Goal: Task Accomplishment & Management: Understand process/instructions

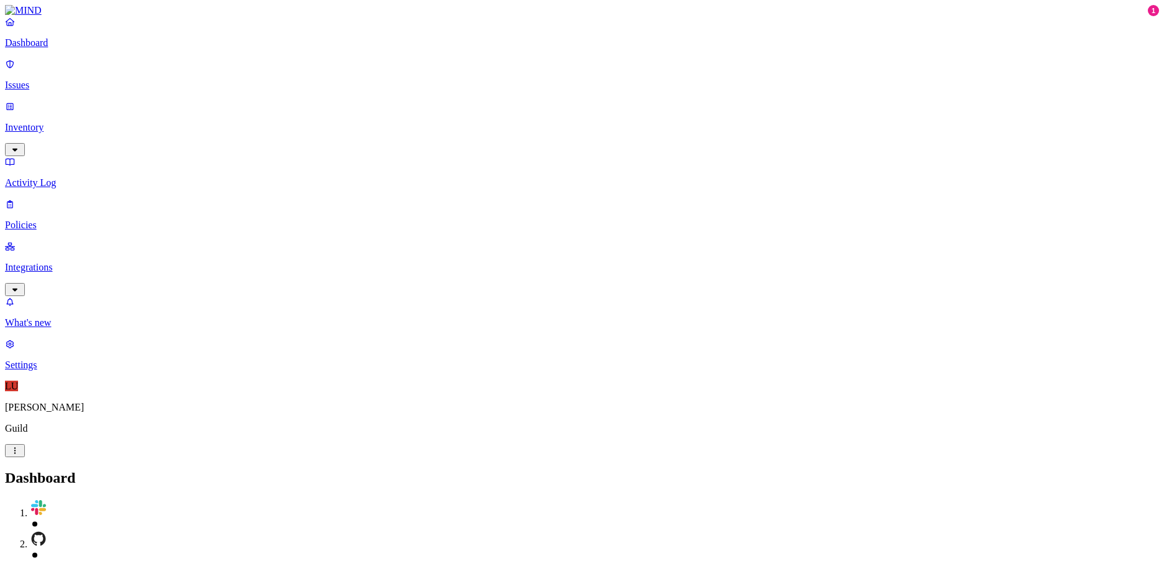
click at [53, 262] on p "Integrations" at bounding box center [582, 267] width 1154 height 11
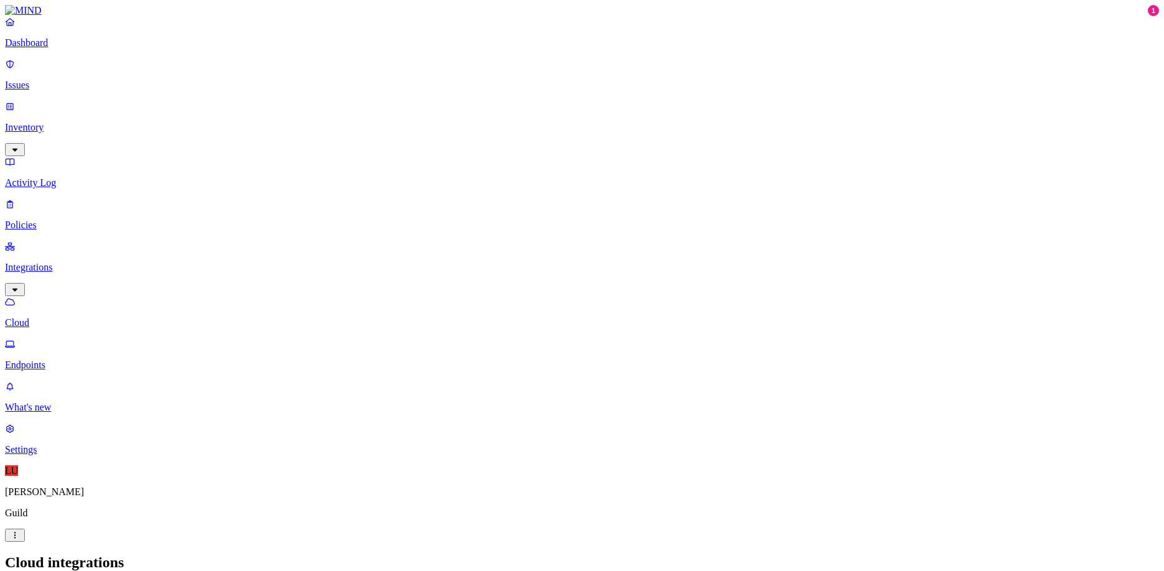
click at [68, 519] on p "Guild" at bounding box center [582, 512] width 1154 height 11
click at [67, 497] on p "[PERSON_NAME]" at bounding box center [582, 491] width 1154 height 11
click at [78, 455] on p "Settings" at bounding box center [582, 449] width 1154 height 11
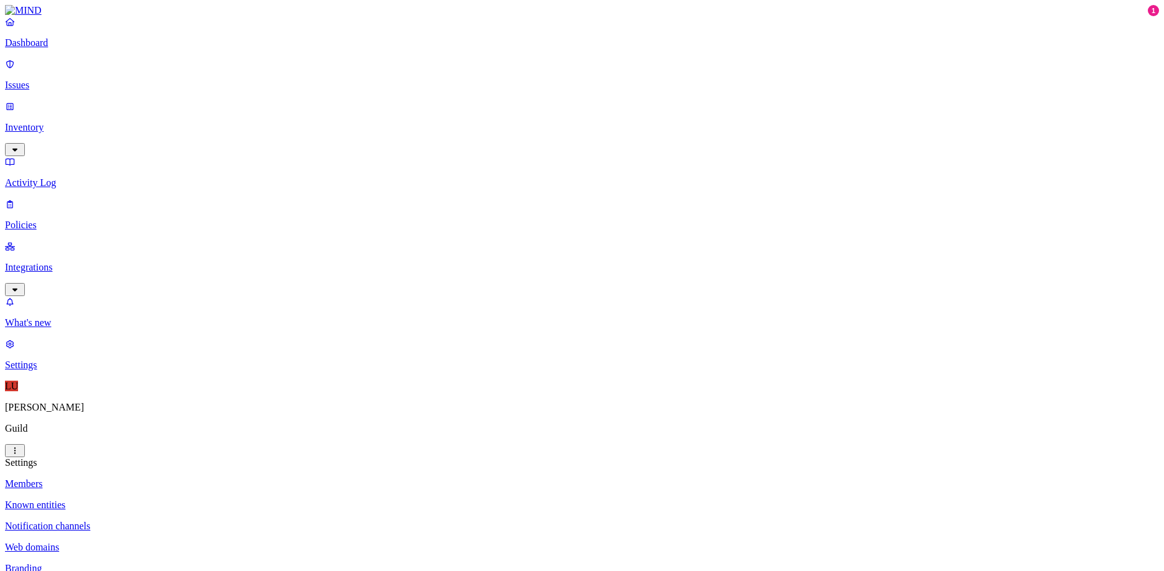
click at [78, 262] on p "Integrations" at bounding box center [582, 267] width 1154 height 11
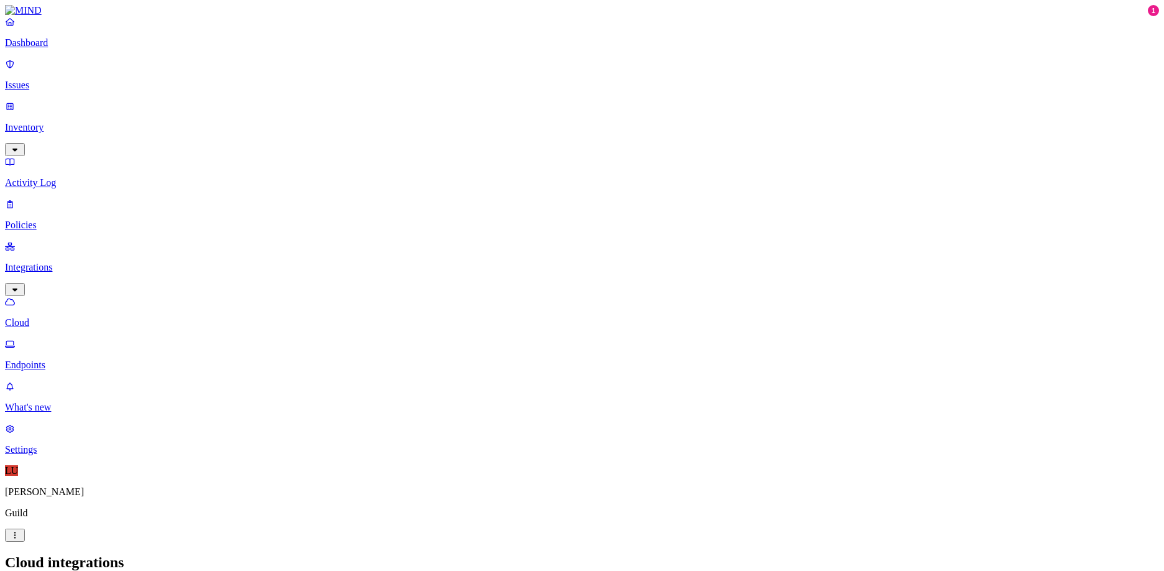
click at [70, 177] on p "Activity Log" at bounding box center [582, 182] width 1154 height 11
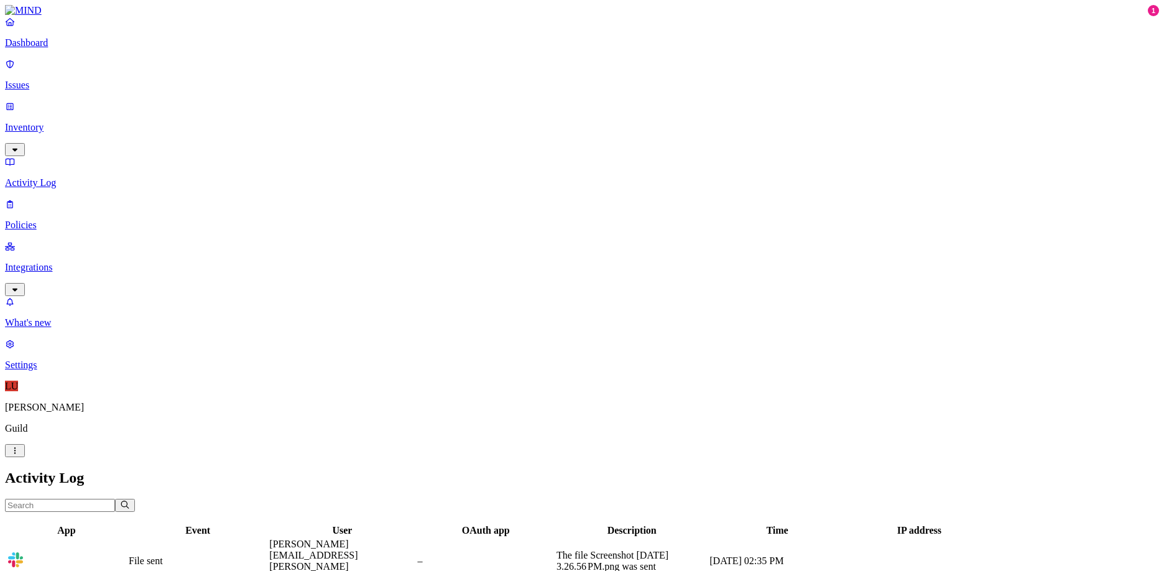
click at [115, 499] on input "text" at bounding box center [60, 505] width 110 height 13
type input "[PERSON_NAME]"
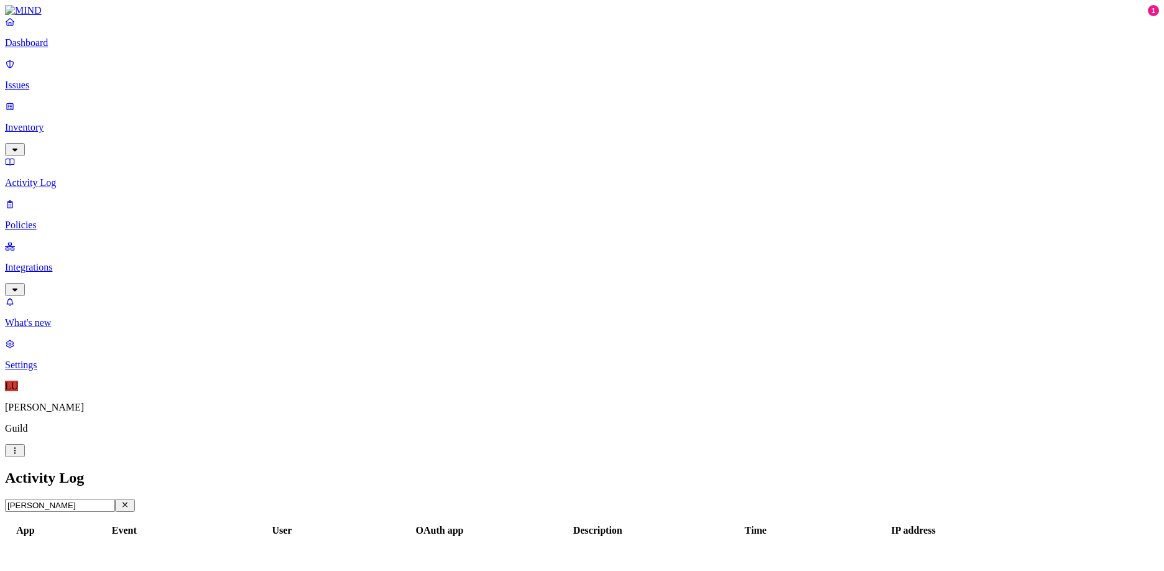
click at [65, 262] on p "Integrations" at bounding box center [582, 267] width 1154 height 11
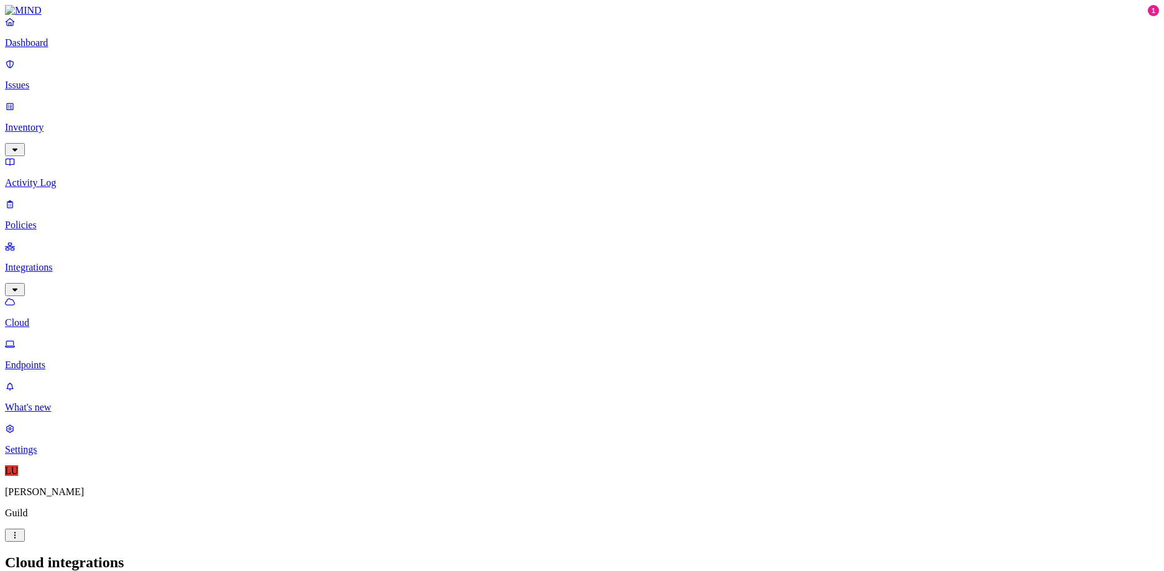
click at [82, 359] on p "Endpoints" at bounding box center [582, 364] width 1154 height 11
